Goal: Task Accomplishment & Management: Complete application form

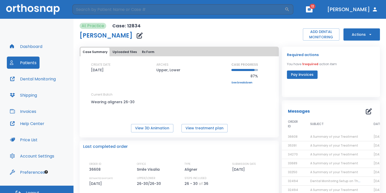
click at [280, 35] on div "At Practice Case: 12834 [PERSON_NAME] ADD DENTAL MONITORING Actions" at bounding box center [230, 32] width 300 height 18
click at [209, 13] on input "search" at bounding box center [178, 9] width 212 height 10
type input "a"
click at [31, 45] on button "Dashboard" at bounding box center [26, 46] width 39 height 12
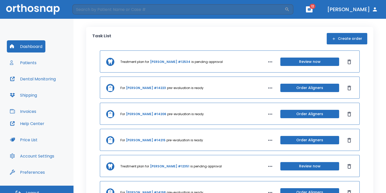
click at [343, 36] on button "Create order" at bounding box center [347, 38] width 41 height 11
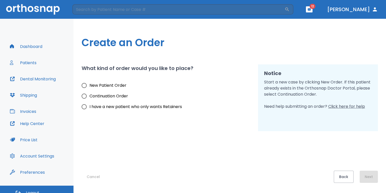
click at [118, 85] on span "New Patient Order" at bounding box center [107, 85] width 37 height 6
click at [89, 85] on input "New Patient Order" at bounding box center [84, 85] width 11 height 11
radio input "true"
click at [367, 176] on button "Next" at bounding box center [369, 177] width 18 height 12
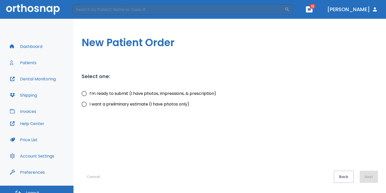
click at [85, 105] on input "I want a preliminary estimate (I have photos only)" at bounding box center [84, 104] width 11 height 11
radio input "true"
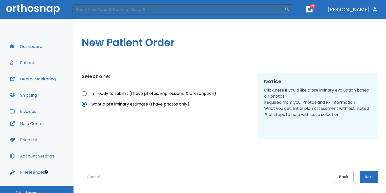
click at [374, 177] on button "Next" at bounding box center [369, 177] width 18 height 12
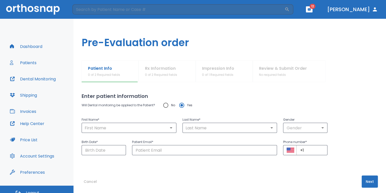
click at [165, 106] on input "No" at bounding box center [165, 105] width 11 height 11
radio input "true"
click at [149, 129] on input "text" at bounding box center [129, 127] width 92 height 7
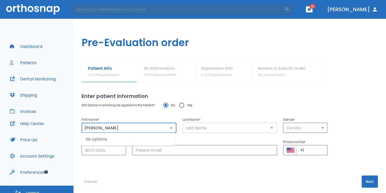
type input "[PERSON_NAME]"
click at [203, 128] on input "text" at bounding box center [230, 127] width 92 height 7
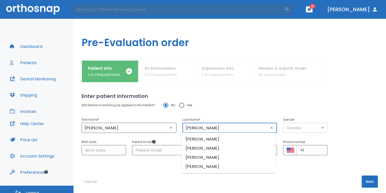
type input "[PERSON_NAME]"
click at [313, 129] on body "​ 12 [PERSON_NAME] Dashboard Patients Dental Monitoring Shipping Invoices Help …" at bounding box center [194, 96] width 389 height 193
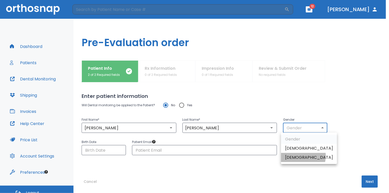
click at [300, 156] on li "[DEMOGRAPHIC_DATA]" at bounding box center [309, 157] width 56 height 9
type input "0"
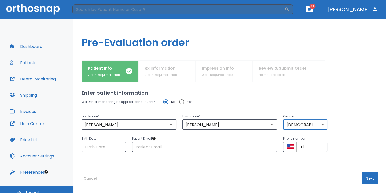
scroll to position [5, 0]
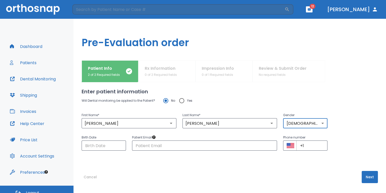
click at [369, 175] on button "Next" at bounding box center [370, 177] width 16 height 12
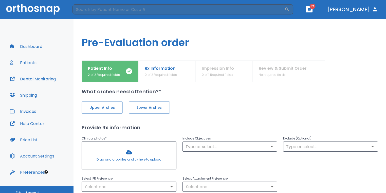
scroll to position [0, 0]
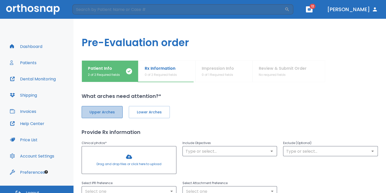
click at [106, 111] on span "Upper Arches" at bounding box center [102, 111] width 30 height 5
click at [136, 109] on span "Lower Arches" at bounding box center [149, 111] width 30 height 5
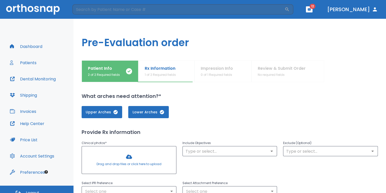
click at [142, 154] on div at bounding box center [129, 159] width 94 height 27
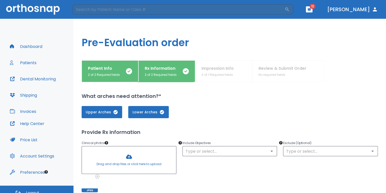
click at [135, 158] on div at bounding box center [129, 159] width 94 height 27
click at [128, 156] on div at bounding box center [129, 159] width 94 height 27
click at [131, 160] on div at bounding box center [129, 159] width 94 height 27
click at [137, 156] on div at bounding box center [129, 159] width 94 height 27
click at [131, 154] on div at bounding box center [129, 159] width 94 height 27
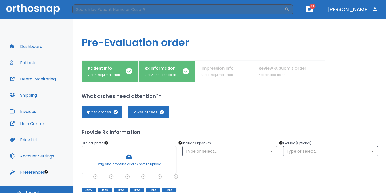
click at [137, 155] on div at bounding box center [129, 159] width 94 height 27
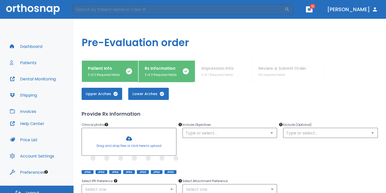
scroll to position [25, 0]
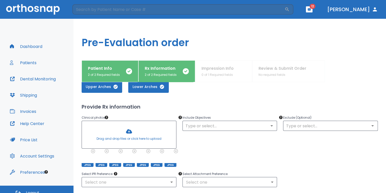
click at [136, 136] on div at bounding box center [129, 134] width 94 height 27
click at [129, 133] on div at bounding box center [129, 134] width 94 height 27
click at [155, 139] on div at bounding box center [129, 134] width 94 height 27
click at [131, 133] on div at bounding box center [129, 134] width 94 height 27
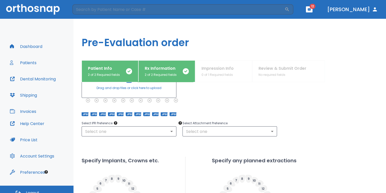
scroll to position [0, 0]
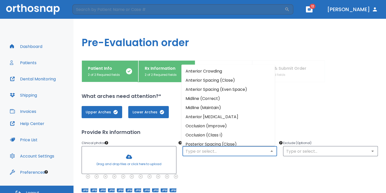
click at [214, 147] on input "text" at bounding box center [230, 150] width 92 height 7
click at [220, 75] on li "Anterior Crowding" at bounding box center [228, 70] width 94 height 9
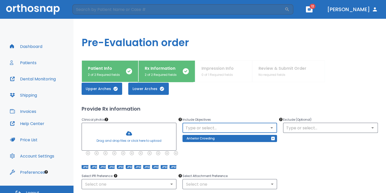
scroll to position [51, 0]
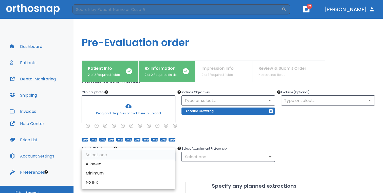
click at [161, 159] on body "​ 12 [PERSON_NAME] Dashboard Patients Dental Monitoring Shipping Invoices Help …" at bounding box center [193, 96] width 386 height 193
click at [138, 166] on li "Allowed" at bounding box center [129, 163] width 94 height 9
type input "1"
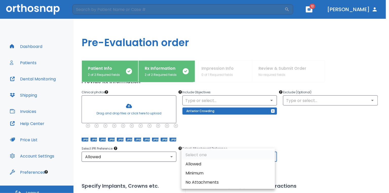
click at [192, 159] on body "​ 12 [PERSON_NAME] Dashboard Patients Dental Monitoring Shipping Invoices Help …" at bounding box center [194, 96] width 389 height 193
click at [197, 167] on li "Allowed" at bounding box center [228, 163] width 94 height 9
type input "1"
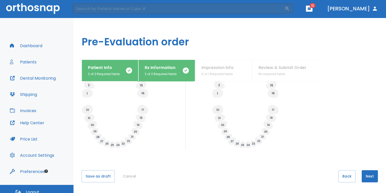
scroll to position [6, 0]
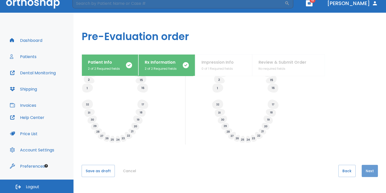
click at [371, 167] on button "Next" at bounding box center [370, 171] width 16 height 12
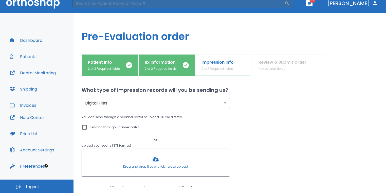
click at [84, 124] on input "Sending through Scanner Portal" at bounding box center [84, 127] width 6 height 6
checkbox input "true"
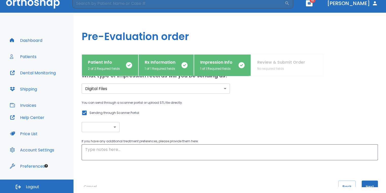
scroll to position [5, 0]
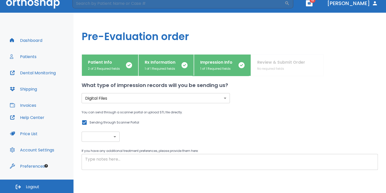
click at [188, 160] on textarea at bounding box center [229, 162] width 289 height 12
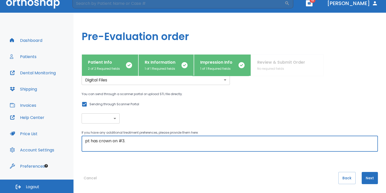
scroll to position [30, 0]
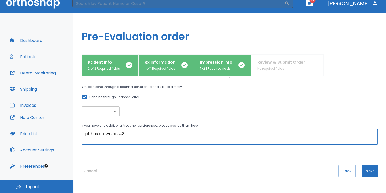
type textarea "pt has crown on #3."
click at [371, 170] on button "Next" at bounding box center [370, 171] width 16 height 12
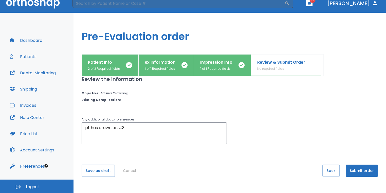
scroll to position [0, 0]
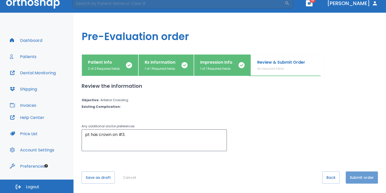
drag, startPoint x: 369, startPoint y: 180, endPoint x: 368, endPoint y: 177, distance: 3.2
click at [368, 179] on button "Submit order" at bounding box center [362, 177] width 32 height 12
